Goal: Information Seeking & Learning: Learn about a topic

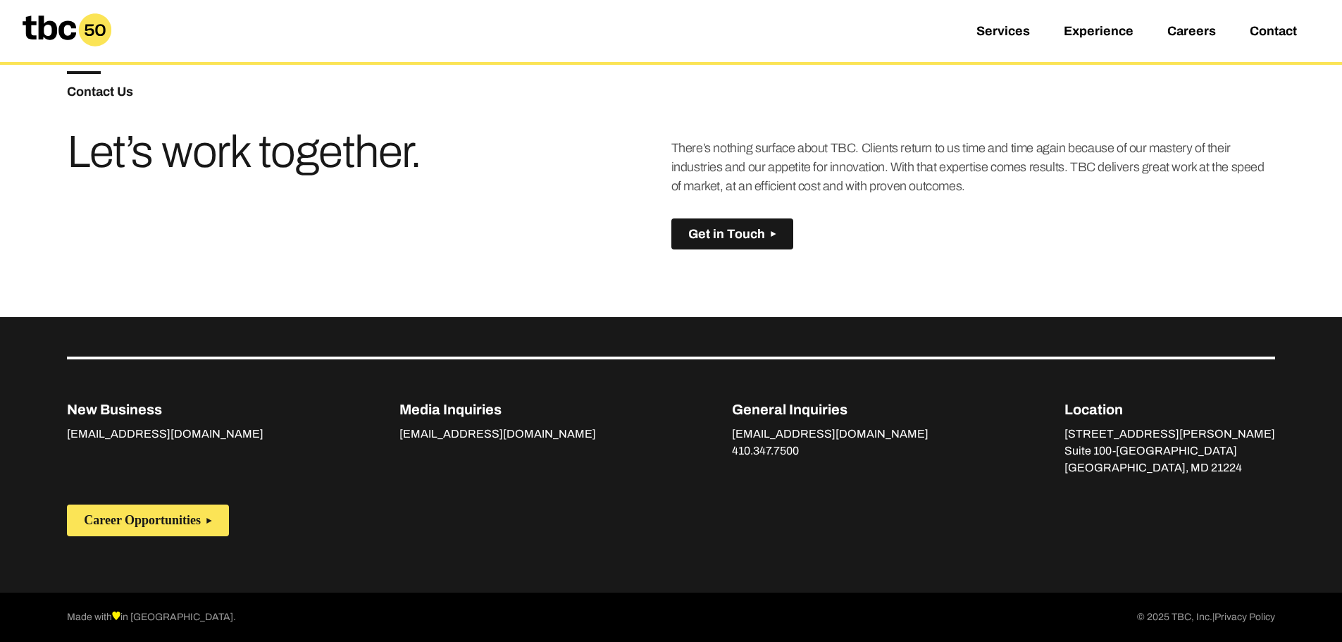
scroll to position [992, 0]
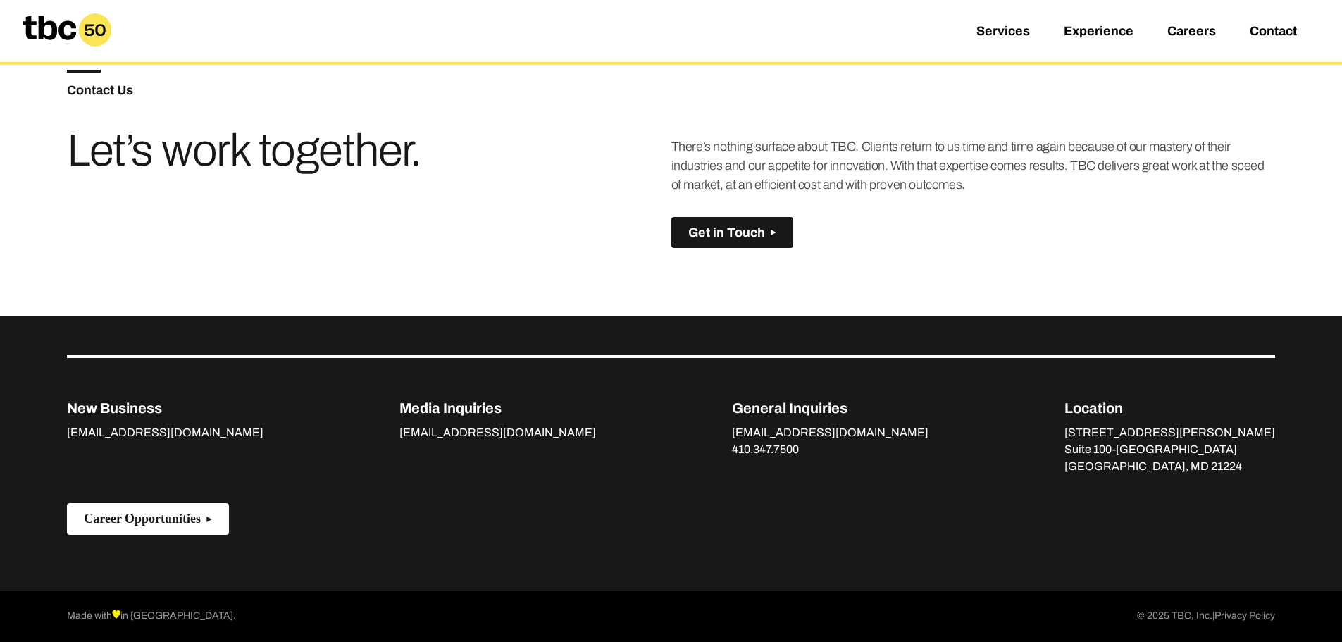
click at [170, 520] on span "Career Opportunities" at bounding box center [142, 518] width 117 height 15
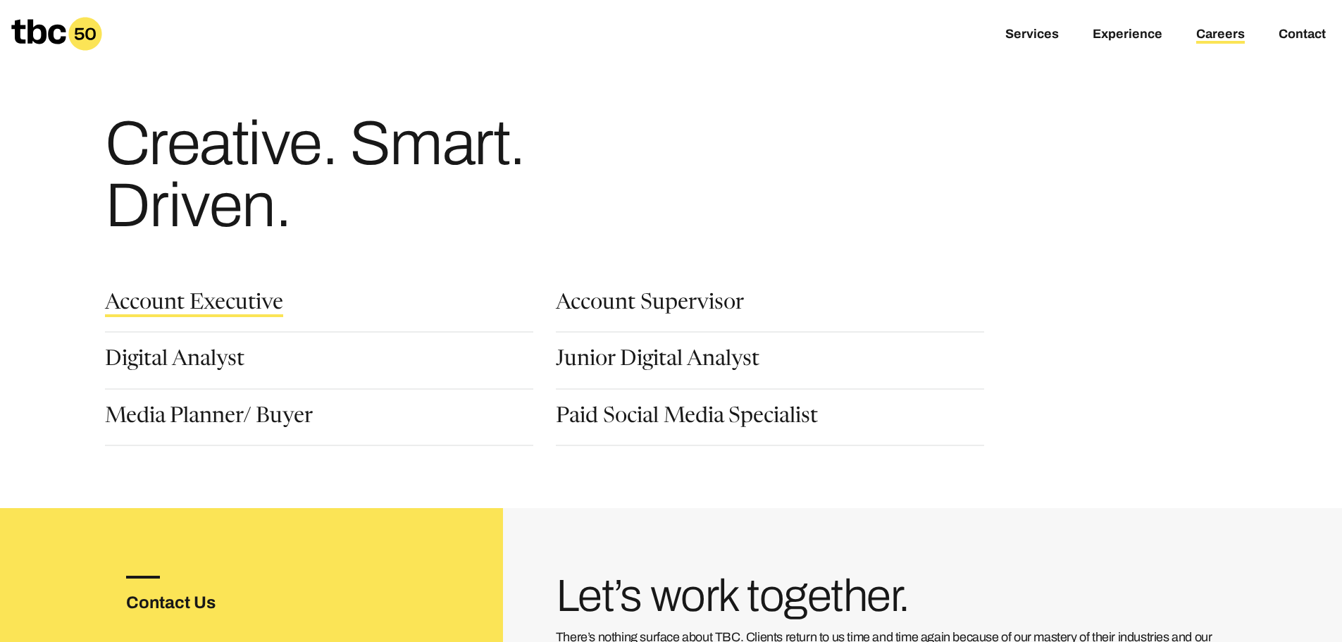
click at [225, 304] on link "Account Executive" at bounding box center [194, 305] width 178 height 24
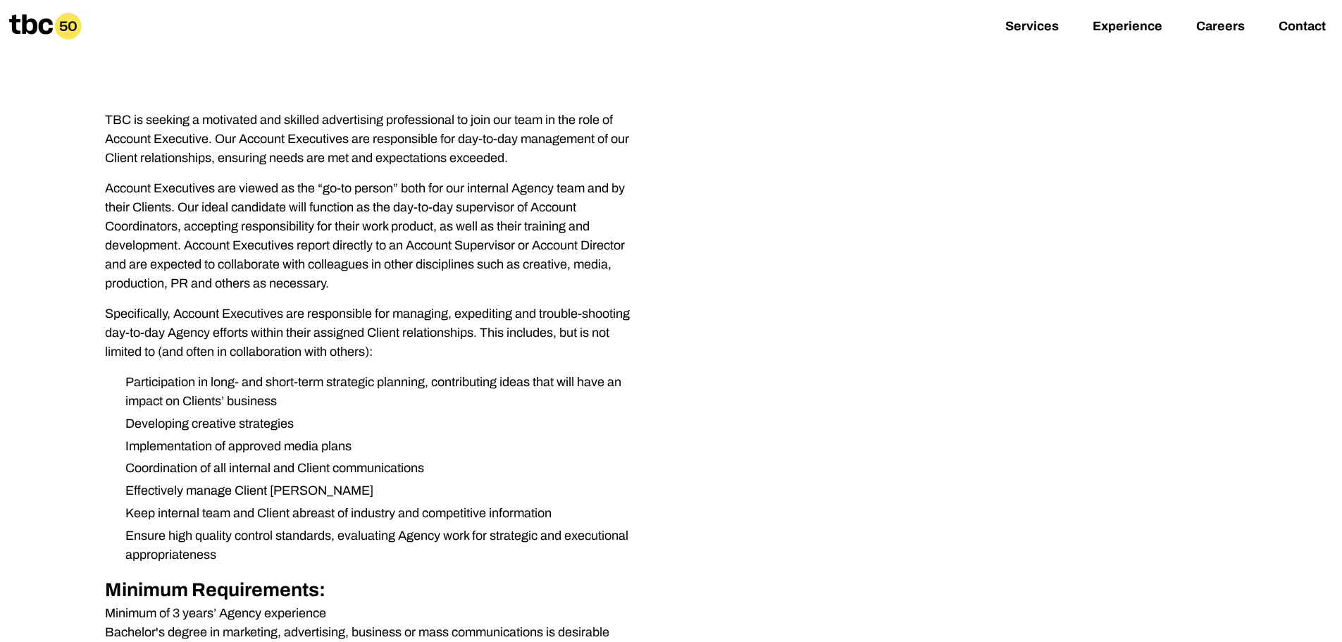
scroll to position [352, 0]
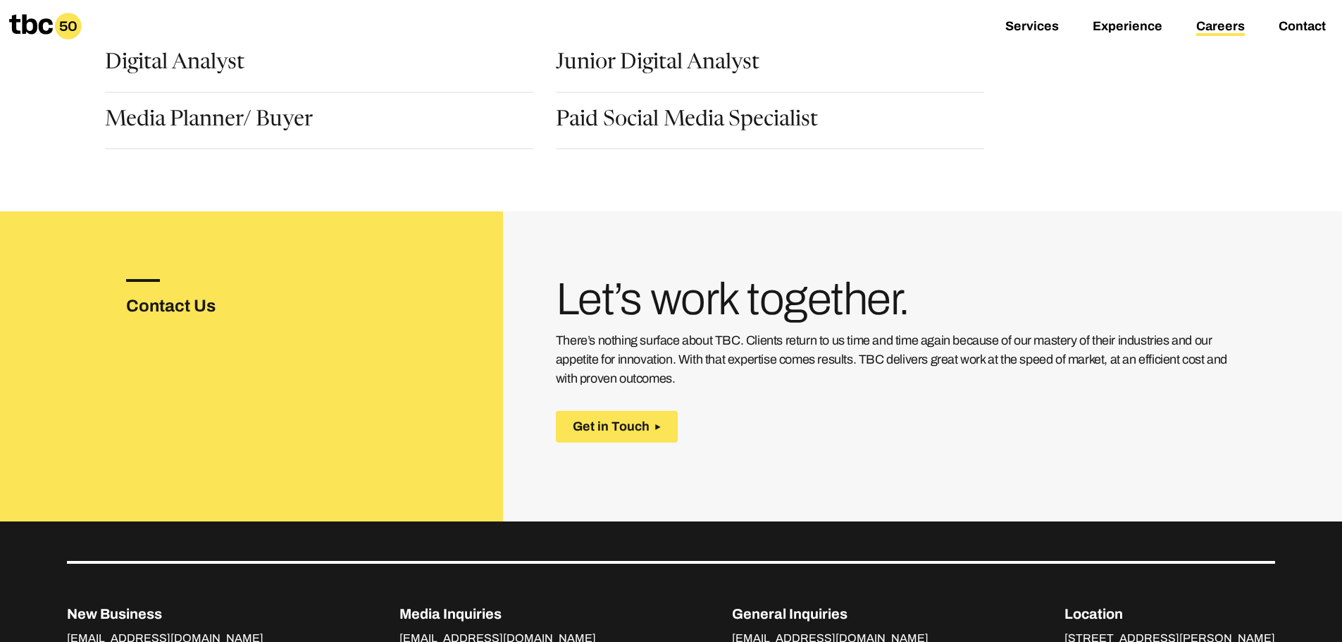
scroll to position [150, 0]
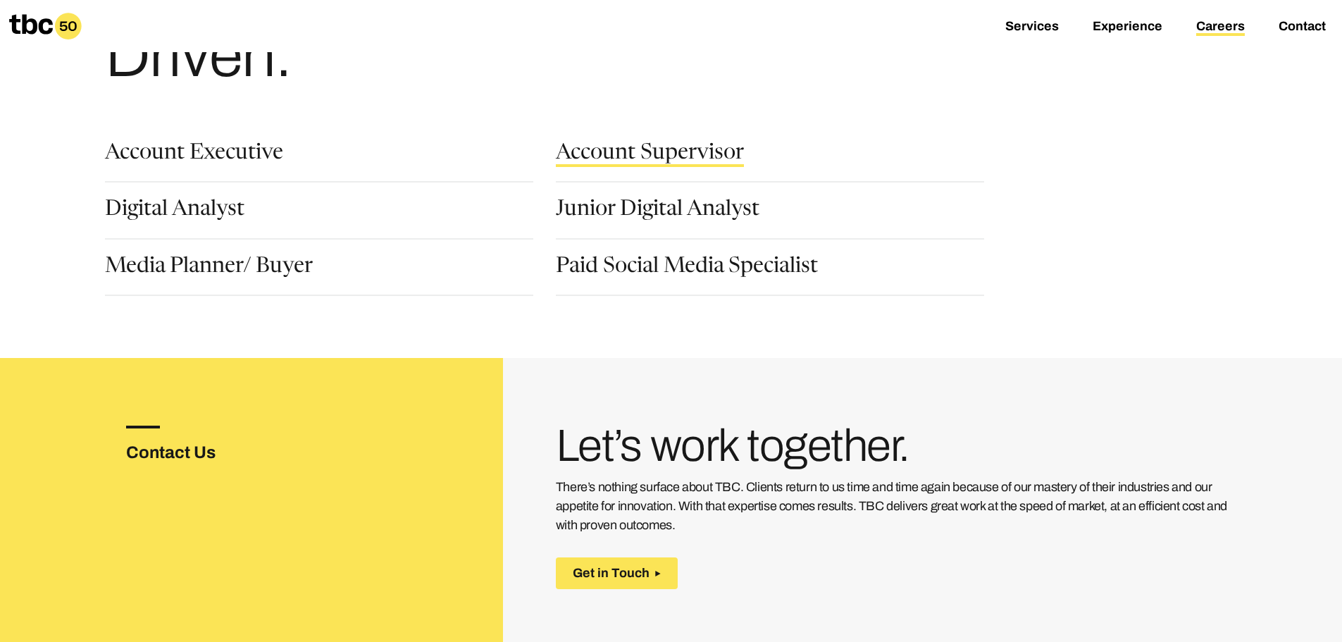
click at [610, 147] on link "Account Supervisor" at bounding box center [650, 155] width 188 height 24
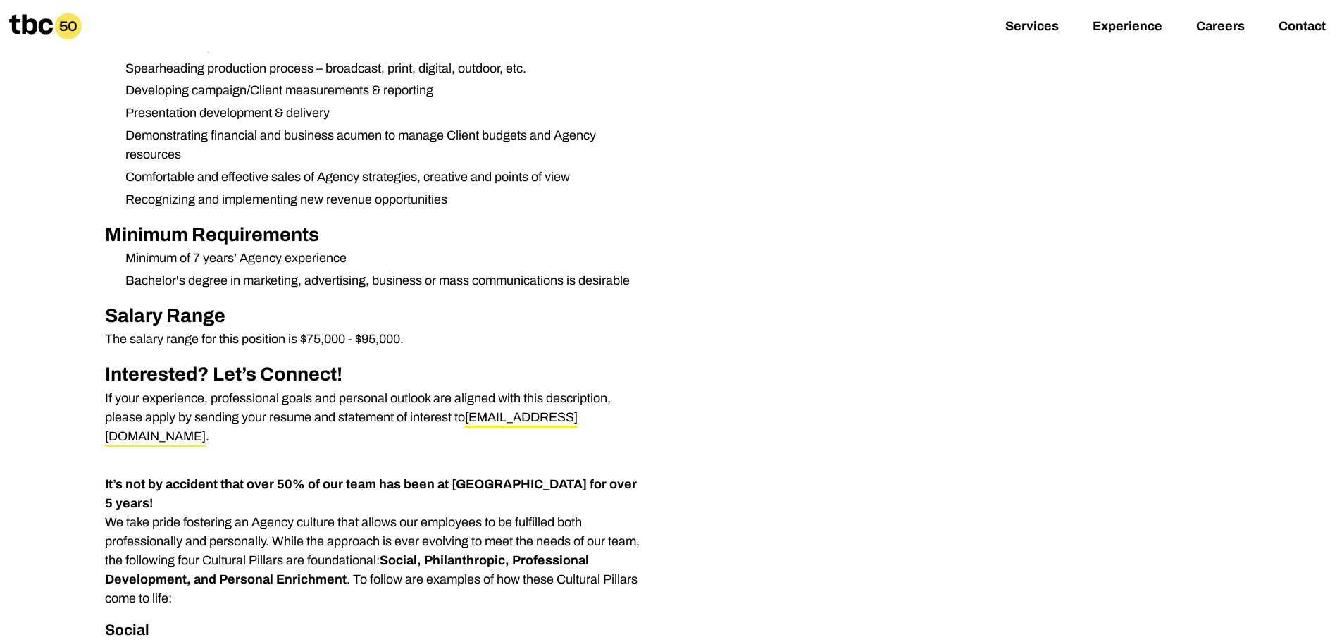
scroll to position [634, 0]
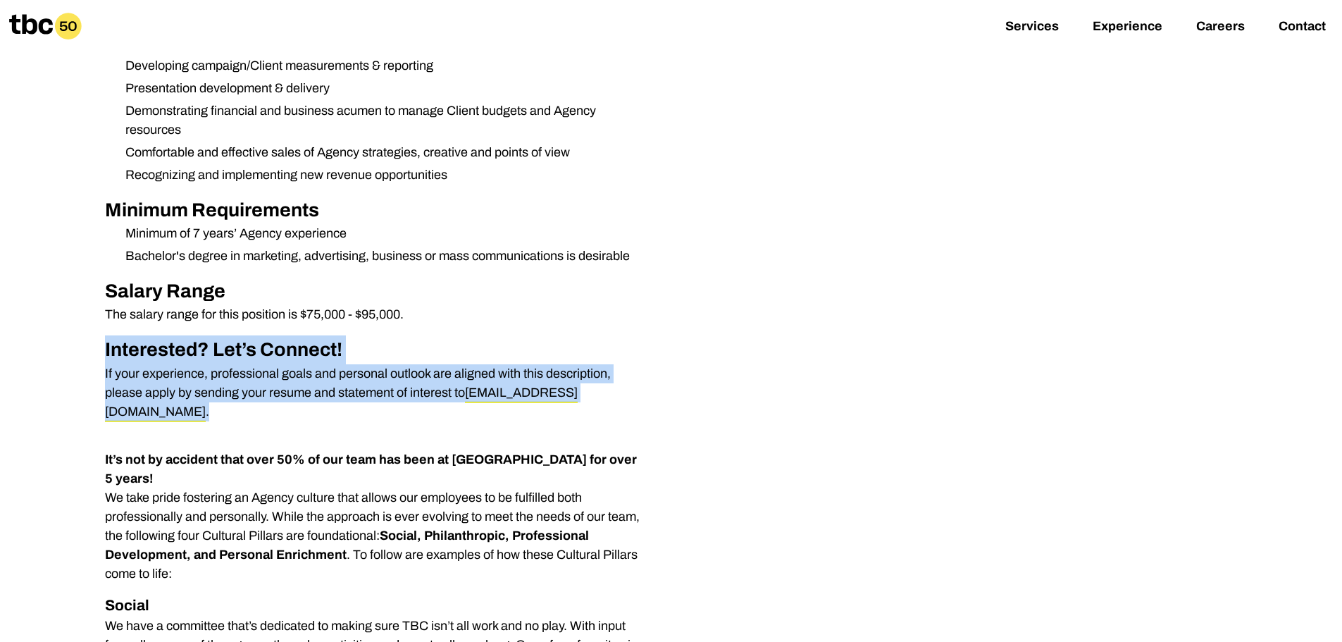
drag, startPoint x: 105, startPoint y: 354, endPoint x: 511, endPoint y: 416, distance: 410.6
click at [511, 416] on div "TBC is seeking a passionate and seasoned advertising professional to join our t…" at bounding box center [375, 636] width 541 height 1932
copy div "Interested? Let’s Connect! If your experience, professional goals and personal …"
